Goal: Transaction & Acquisition: Subscribe to service/newsletter

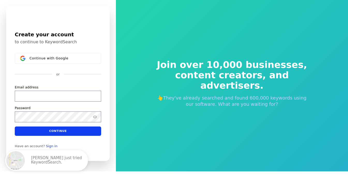
scroll to position [6, 0]
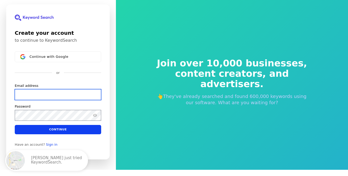
click at [63, 99] on input "Email address" at bounding box center [58, 94] width 87 height 11
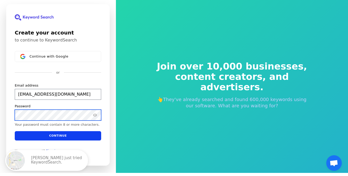
scroll to position [3, 0]
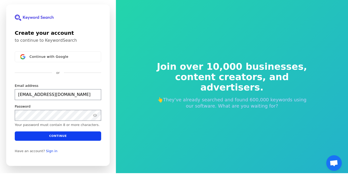
click at [49, 107] on div "Password" at bounding box center [58, 106] width 87 height 5
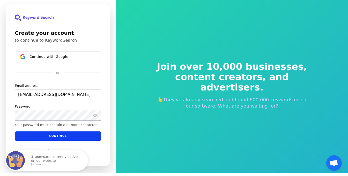
click at [37, 122] on div "Your password must contain 8 or more characters. Your password must contain 8 o…" at bounding box center [58, 124] width 87 height 6
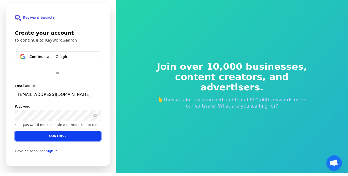
click at [77, 138] on button "Continue" at bounding box center [58, 135] width 87 height 9
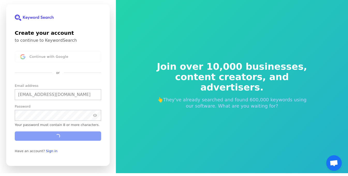
type input "cuestaslucas@gmail.com"
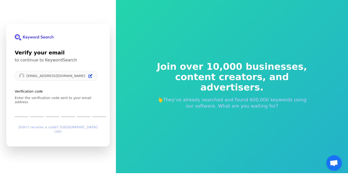
scroll to position [6, 0]
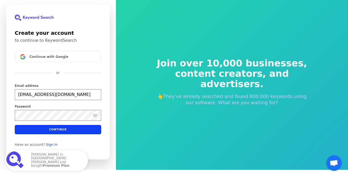
scroll to position [3, 0]
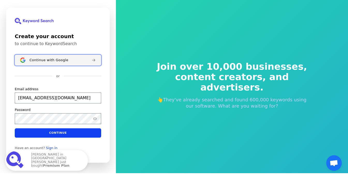
click at [56, 61] on span "Continue with Google" at bounding box center [49, 60] width 39 height 4
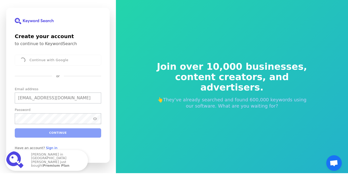
type input "cuestaslucas@gmail.com"
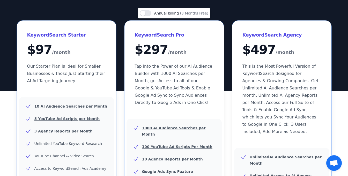
scroll to position [32, 0]
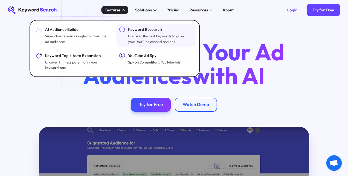
click at [155, 32] on div "Keyword Research" at bounding box center [160, 30] width 64 height 6
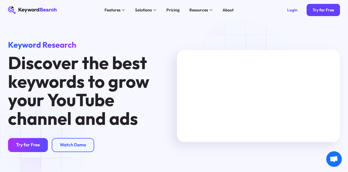
click at [34, 147] on div "Try for Free" at bounding box center [28, 145] width 24 height 6
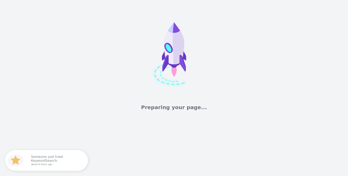
scroll to position [6, 0]
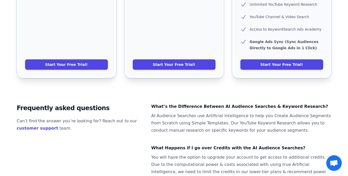
scroll to position [337, 0]
